Goal: Transaction & Acquisition: Purchase product/service

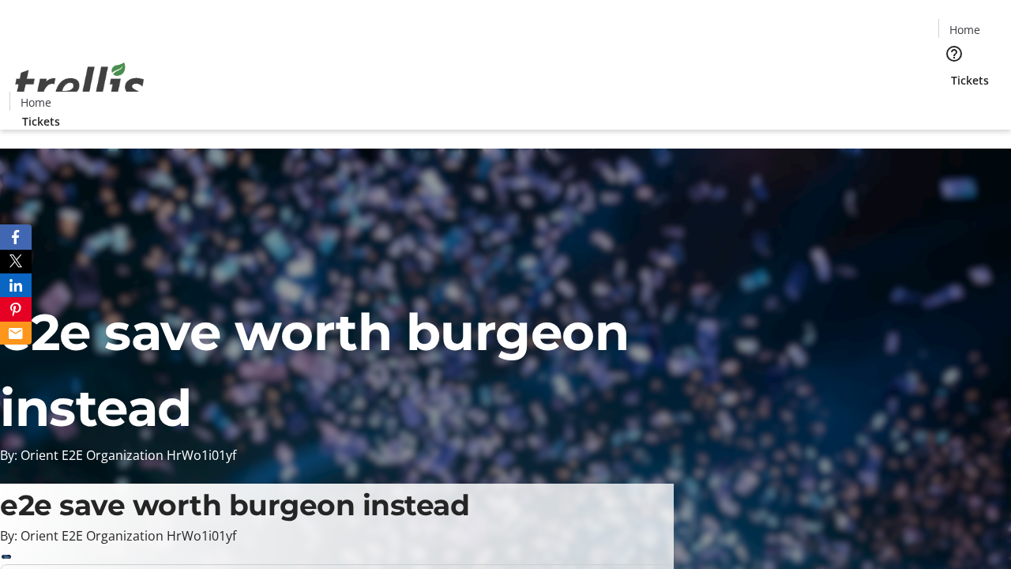
click at [951, 72] on span "Tickets" at bounding box center [970, 80] width 38 height 17
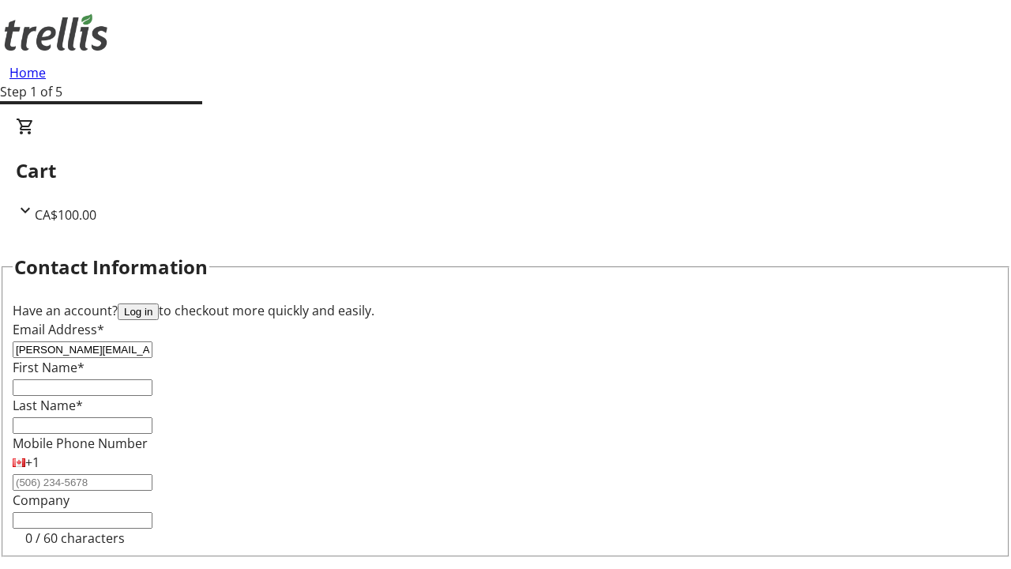
type input "[PERSON_NAME][EMAIL_ADDRESS][DOMAIN_NAME]"
type input "[PERSON_NAME]"
type input "Bode"
